Goal: Task Accomplishment & Management: Manage account settings

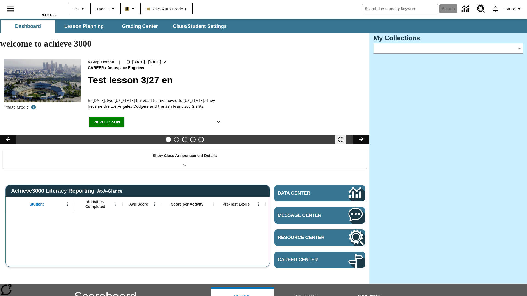
type input "-1"
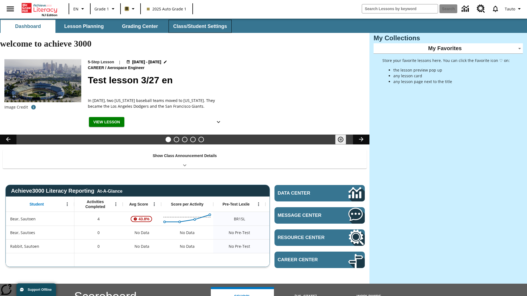
click at [199, 26] on button "Class/Student Settings" at bounding box center [200, 26] width 63 height 13
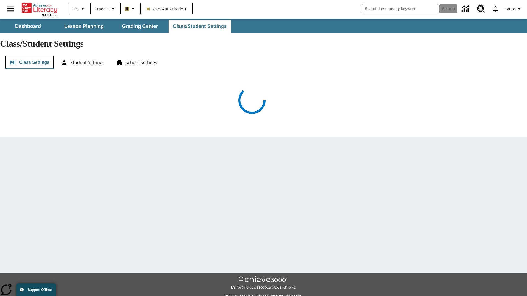
click at [30, 56] on button "Class Settings" at bounding box center [29, 62] width 48 height 13
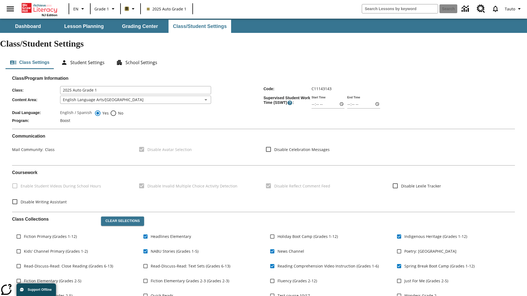
click at [50, 234] on span "Fiction Primary (Grades 1-12)" at bounding box center [50, 237] width 53 height 6
click at [24, 232] on input "Fiction Primary (Grades 1-12)" at bounding box center [18, 237] width 10 height 10
checkbox input "true"
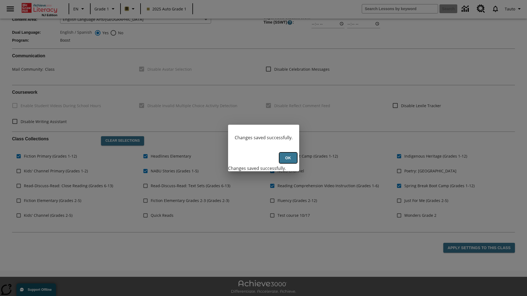
click at [288, 161] on button "Ok" at bounding box center [288, 158] width 18 height 11
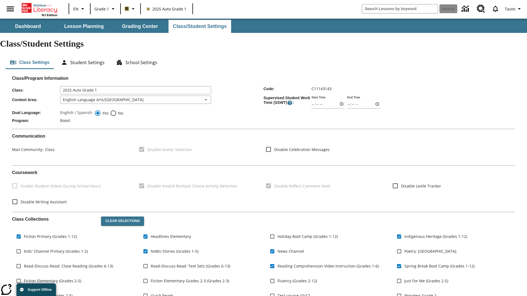
scroll to position [80, 0]
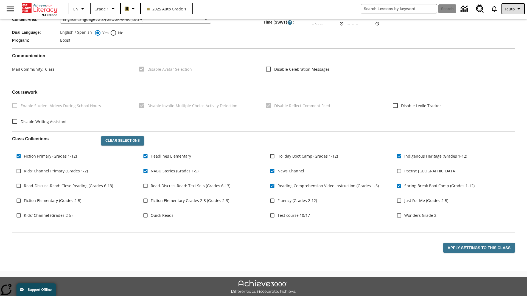
click at [513, 9] on span "Tauto" at bounding box center [509, 9] width 10 height 6
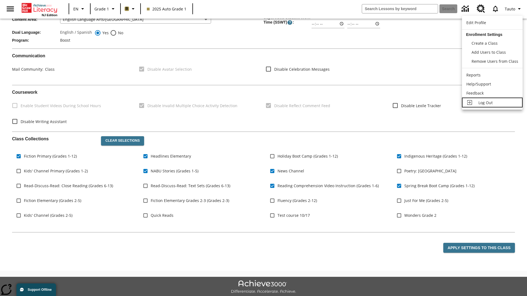
click at [492, 103] on span "Log Out" at bounding box center [485, 102] width 14 height 5
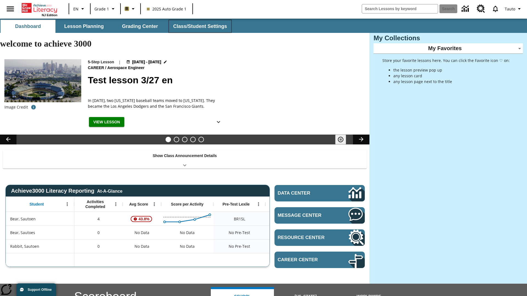
click at [199, 26] on button "Class/Student Settings" at bounding box center [200, 26] width 63 height 13
